Goal: Check status: Check status

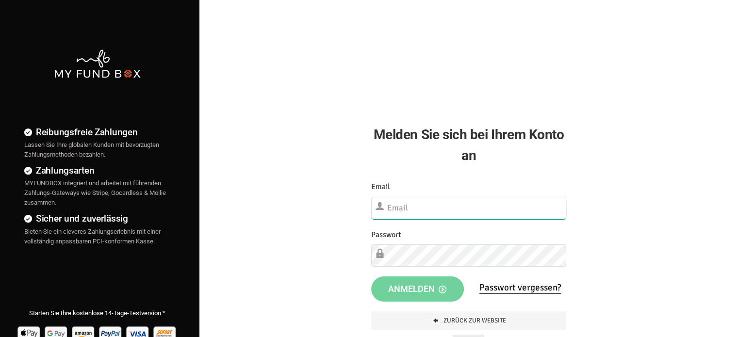
type input "[EMAIL_ADDRESS][DOMAIN_NAME]"
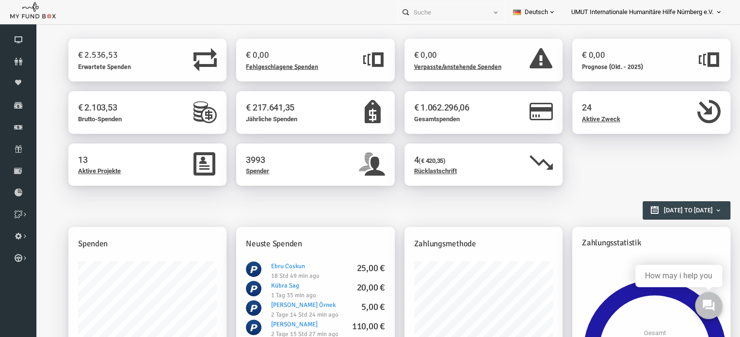
click at [393, 209] on h2 "Berichtsübersicht" at bounding box center [380, 205] width 653 height 17
click at [12, 130] on icon at bounding box center [18, 127] width 36 height 8
click at [16, 124] on icon at bounding box center [18, 127] width 36 height 8
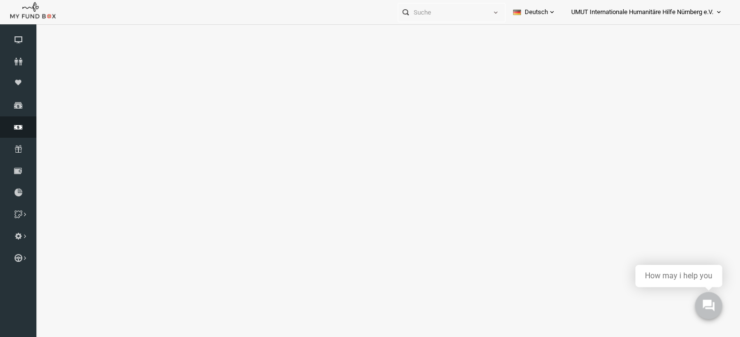
select select "100"
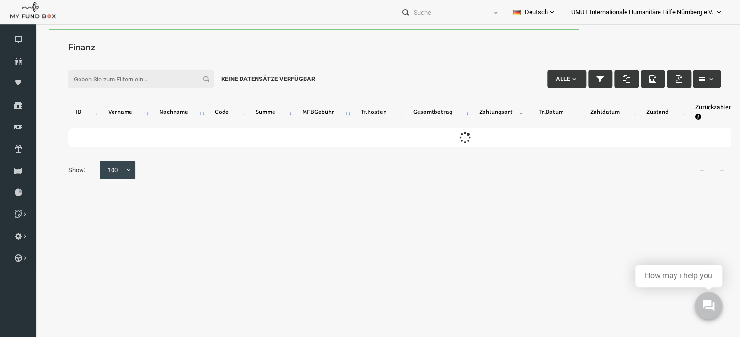
click at [81, 79] on input "Filter:" at bounding box center [127, 79] width 146 height 18
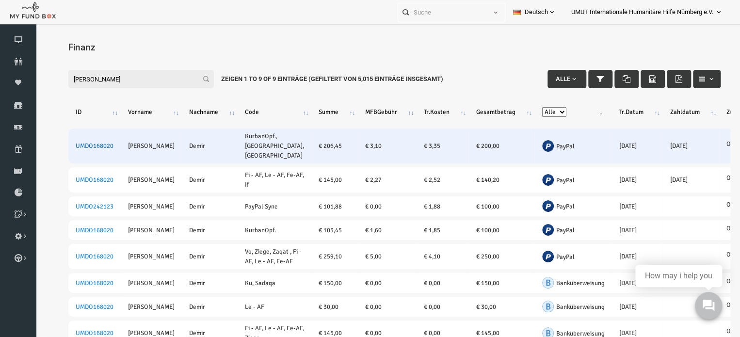
type input "alper demir"
click at [79, 143] on link "UMDO168020" at bounding box center [81, 146] width 38 height 8
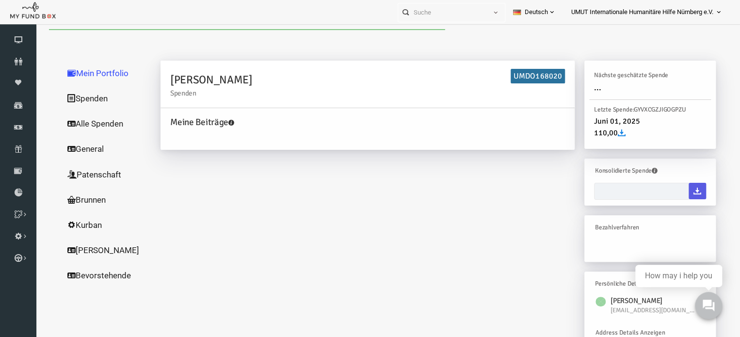
type input "08-09-2025 - 08-09-2025"
click at [92, 124] on link "Alle Spenden" at bounding box center [93, 123] width 97 height 25
select select "100"
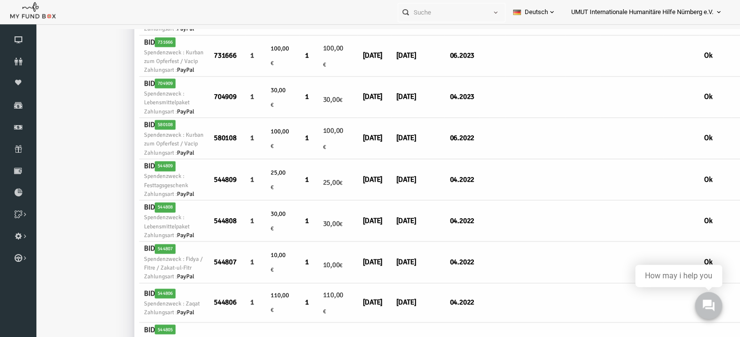
scroll to position [639, 0]
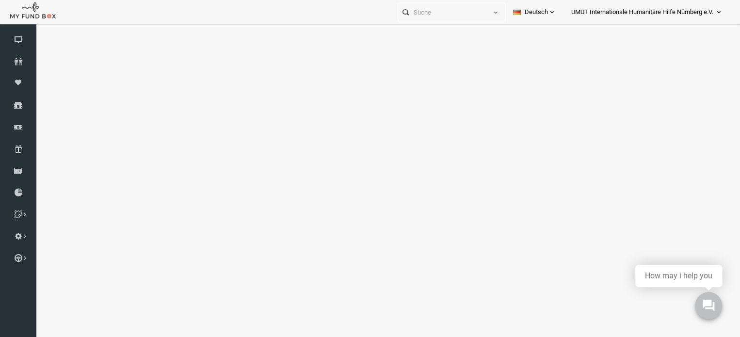
select select "100"
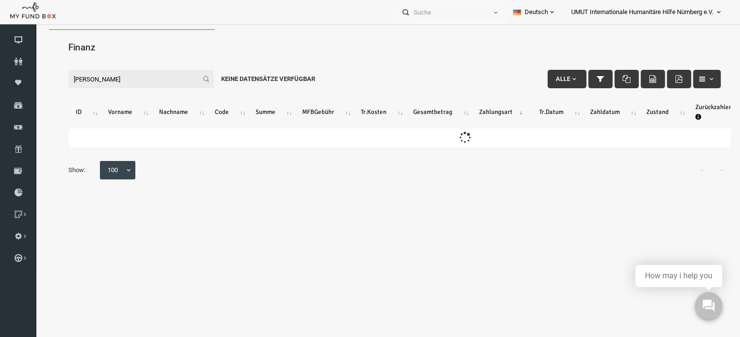
scroll to position [0, 0]
click at [109, 79] on input "alper demir" at bounding box center [127, 79] width 146 height 18
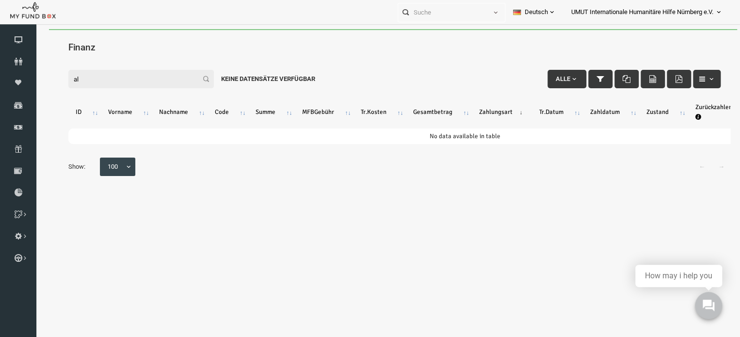
type input "a"
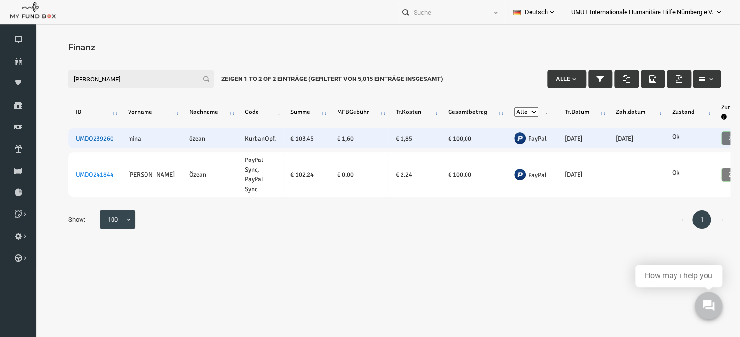
type input "mina özcan"
click at [88, 137] on link "UMDO239260" at bounding box center [81, 139] width 38 height 8
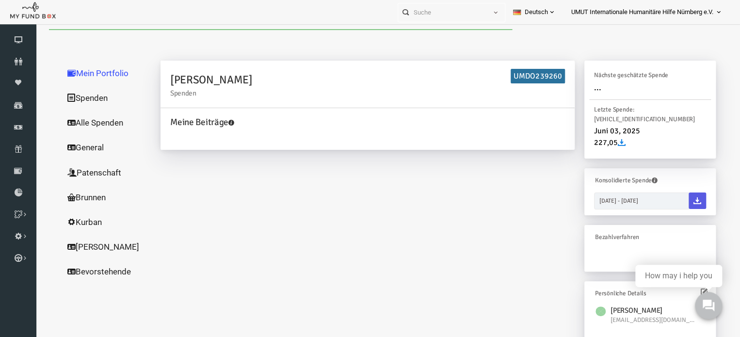
click at [85, 120] on link "Alle Spenden" at bounding box center [93, 122] width 97 height 25
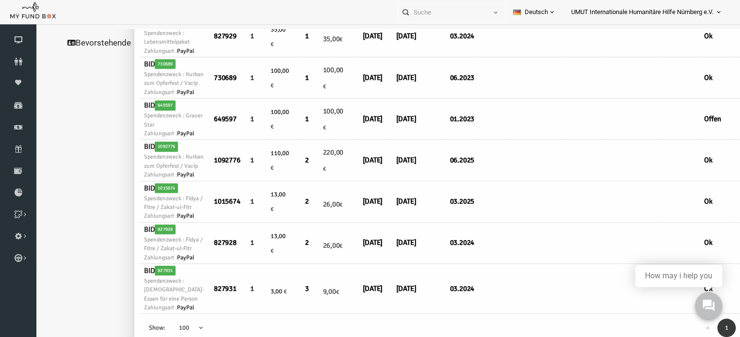
scroll to position [289, 0]
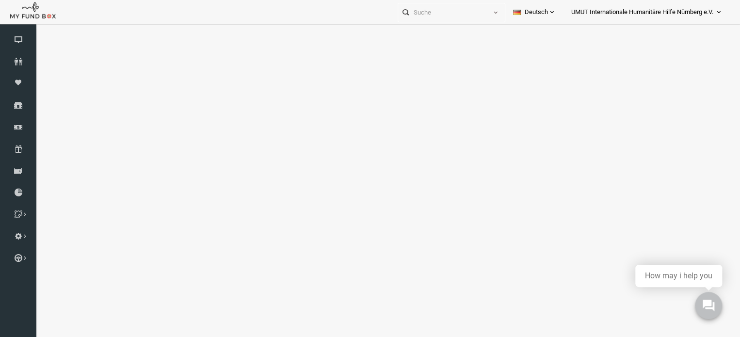
select select "100"
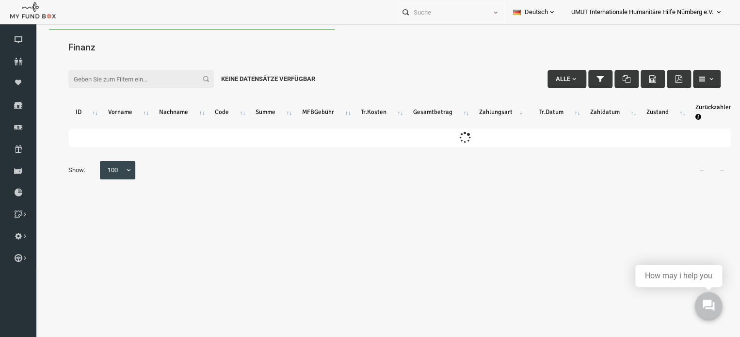
scroll to position [0, 0]
click at [120, 78] on input "Filter:" at bounding box center [127, 79] width 146 height 18
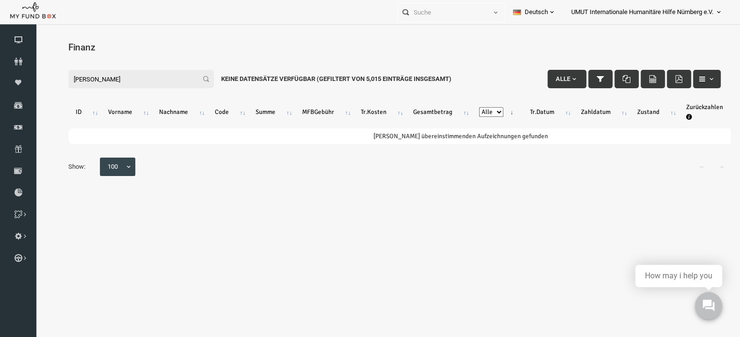
click at [72, 83] on input "bilal oguzkurt" at bounding box center [127, 79] width 146 height 18
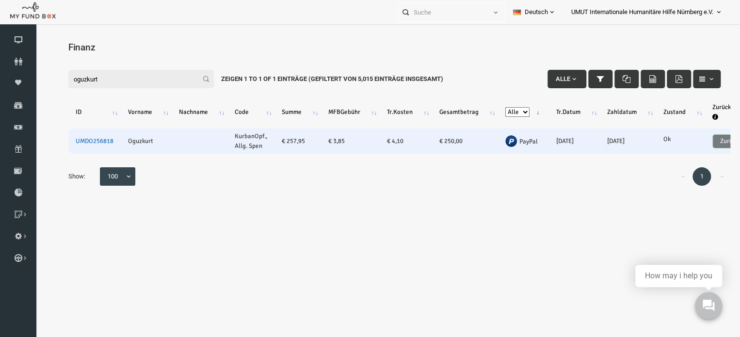
type input "oguzkurt"
click at [79, 140] on link "UMDO256818" at bounding box center [81, 141] width 38 height 8
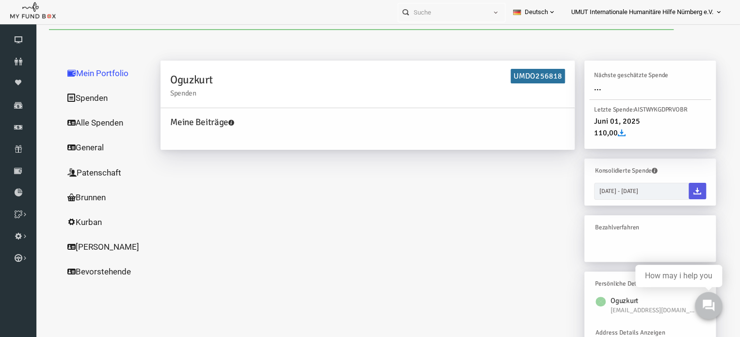
click at [95, 124] on link "Alle Spenden" at bounding box center [93, 122] width 97 height 25
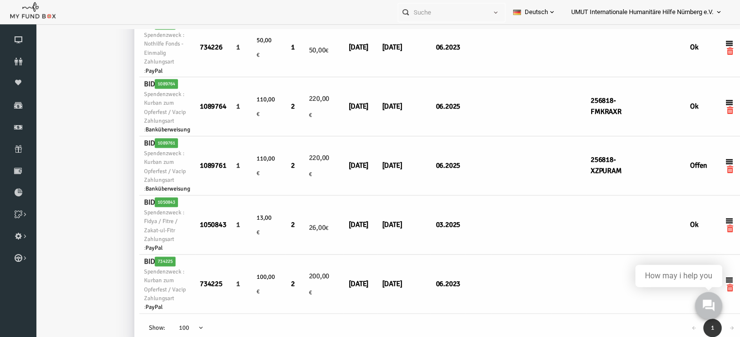
scroll to position [32, 0]
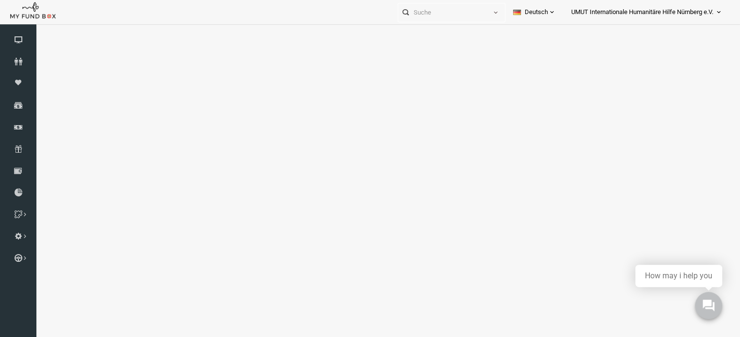
select select "100"
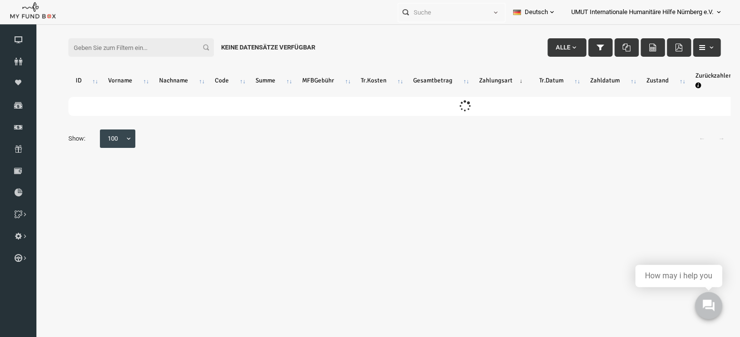
scroll to position [0, 0]
click at [80, 51] on input "Filter:" at bounding box center [127, 47] width 146 height 18
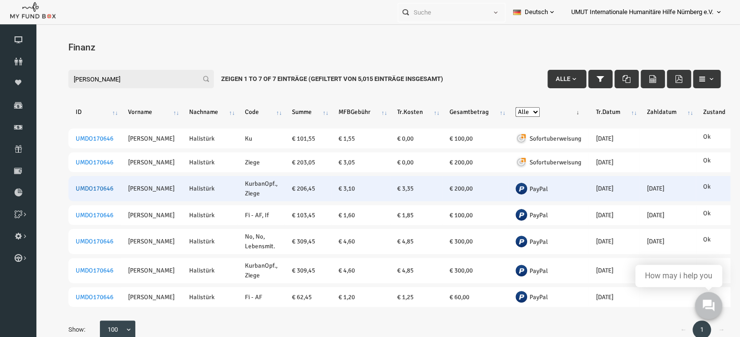
type input "süleyman halistürk"
click at [91, 186] on link "UMDO170646" at bounding box center [81, 189] width 38 height 8
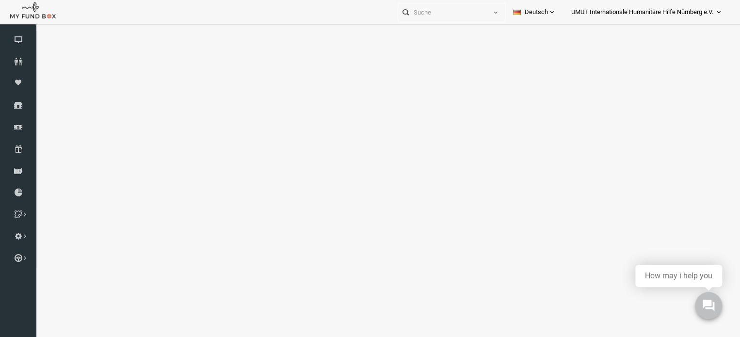
select select "100"
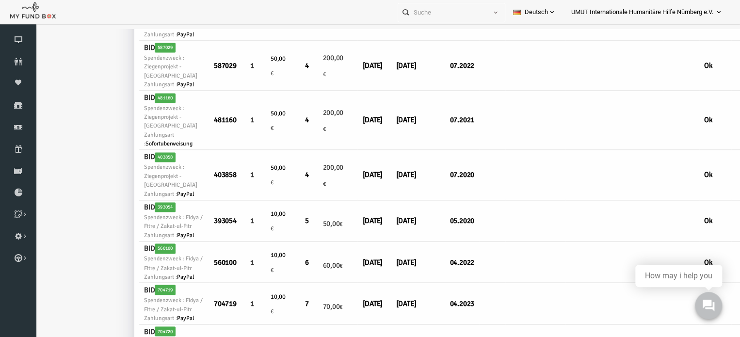
scroll to position [697, 0]
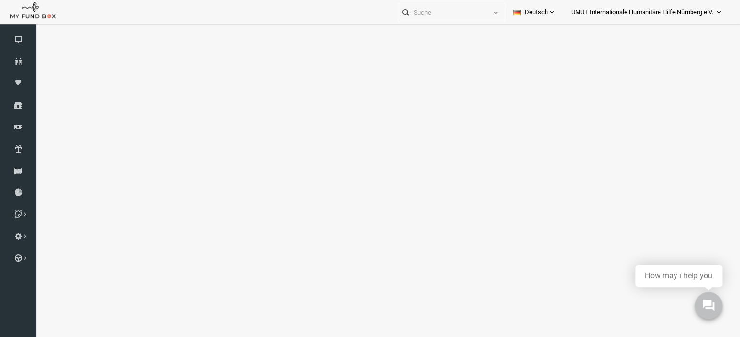
select select "100"
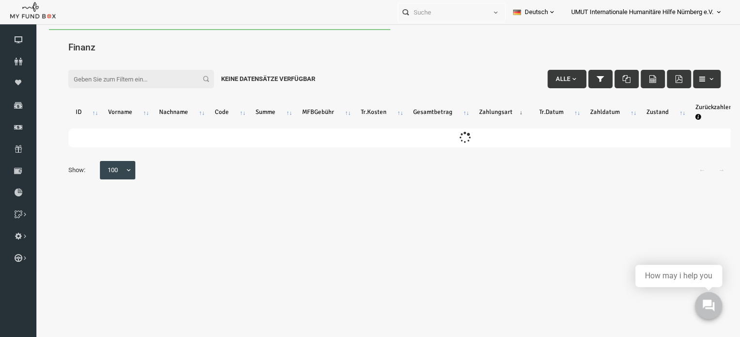
scroll to position [0, 0]
click at [89, 85] on input "Filter:" at bounding box center [127, 79] width 146 height 18
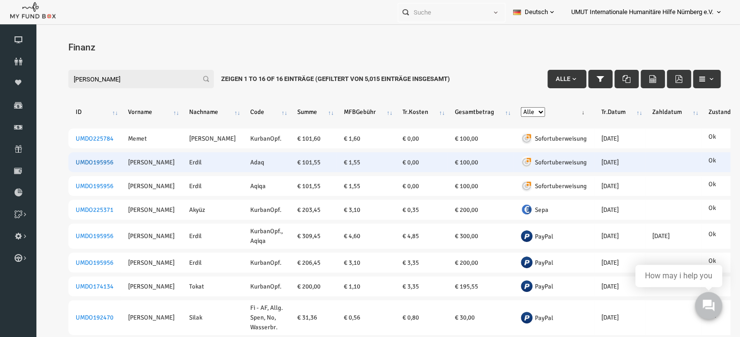
type input "hüseyin er"
click at [93, 164] on link "UMDO195956" at bounding box center [81, 163] width 38 height 8
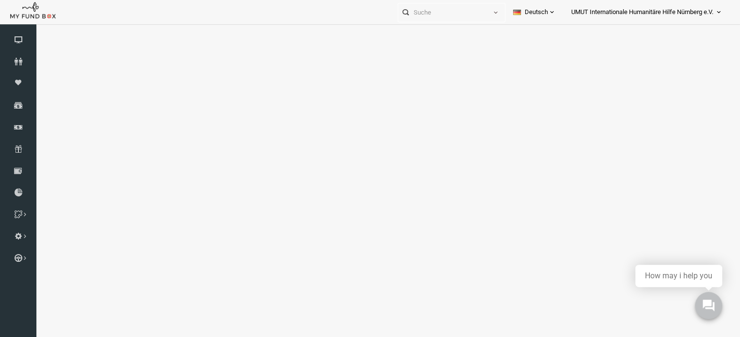
select select "100"
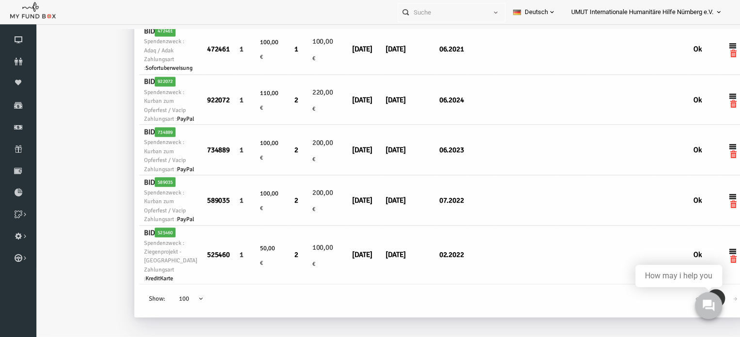
scroll to position [871, 0]
